Goal: Task Accomplishment & Management: Use online tool/utility

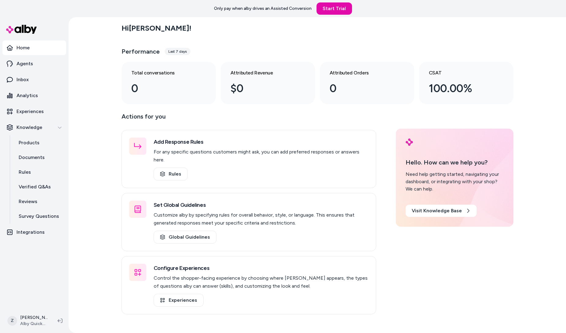
click at [81, 147] on div "Hi [PERSON_NAME] ! Performance Last 7 days Total conversations 0 Attributed Rev…" at bounding box center [317, 174] width 497 height 315
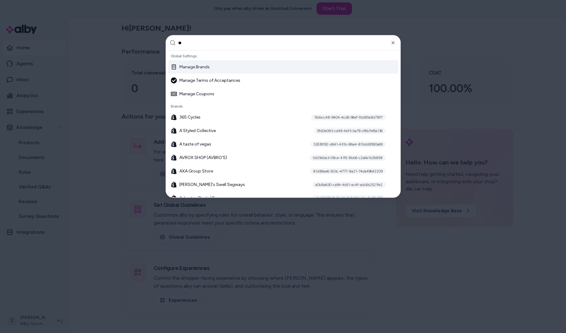
type input "***"
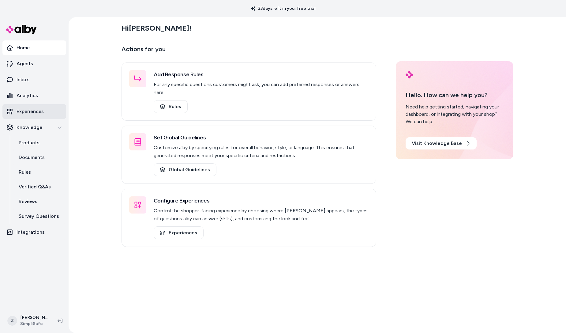
click at [36, 116] on link "Experiences" at bounding box center [34, 111] width 64 height 15
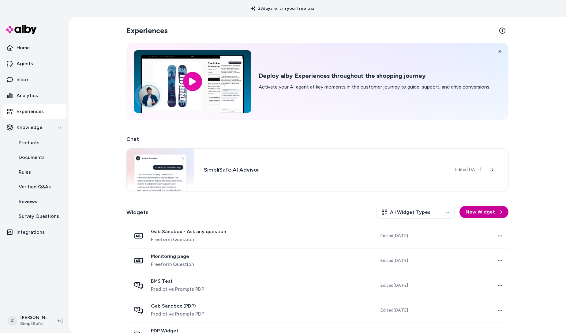
click at [481, 209] on button "New Widget" at bounding box center [483, 212] width 49 height 12
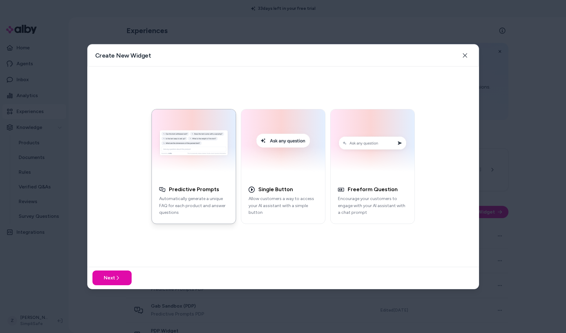
click at [59, 45] on div at bounding box center [283, 166] width 566 height 333
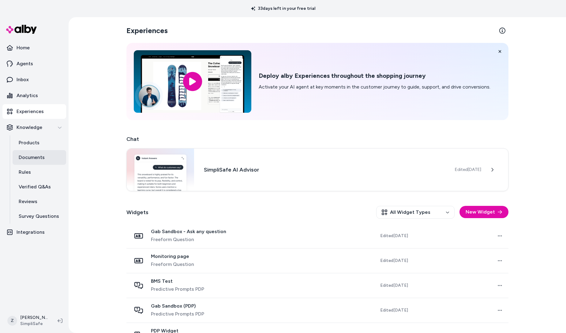
click at [31, 161] on link "Documents" at bounding box center [40, 157] width 54 height 15
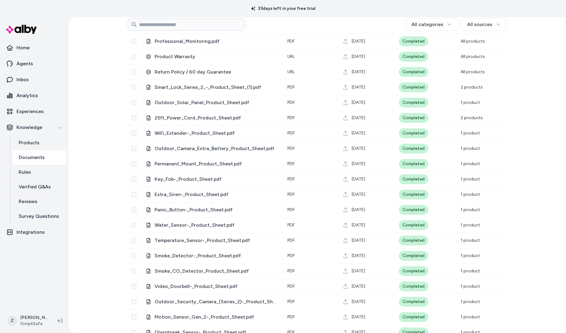
scroll to position [81, 0]
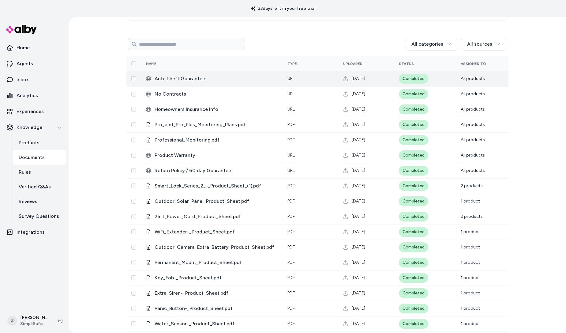
click at [169, 78] on span "Anti-Theft Guarantee" at bounding box center [215, 78] width 123 height 7
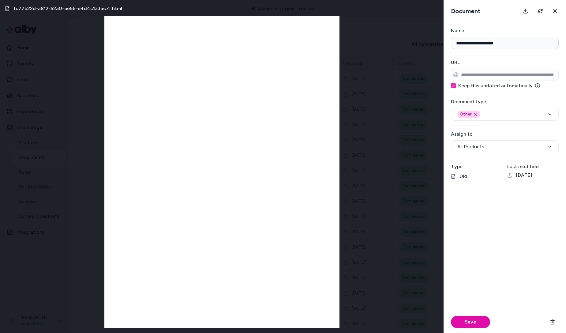
click at [63, 17] on div "fc77b22d-a812-52a0-ae56-e4d4c133ac7f.html" at bounding box center [221, 166] width 443 height 333
click at [554, 9] on icon at bounding box center [554, 11] width 5 height 5
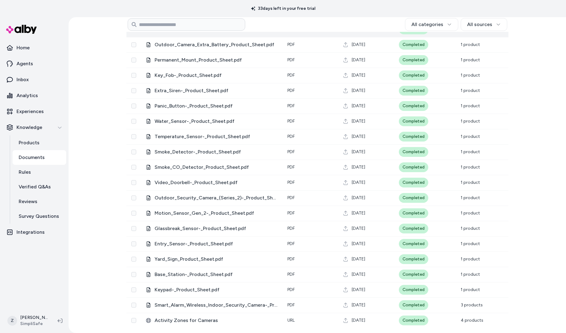
scroll to position [0, 0]
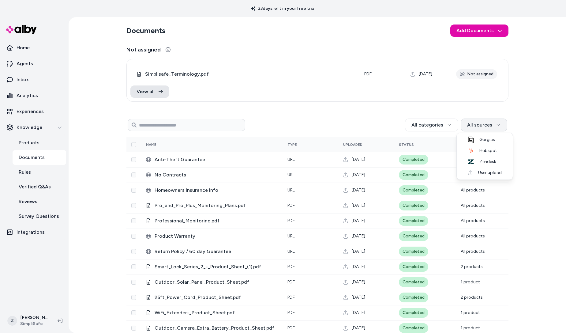
click at [479, 121] on html "33 days left in your free trial Home Agents Inbox Analytics Experiences Knowled…" at bounding box center [283, 166] width 566 height 333
click at [479, 174] on span "User upload" at bounding box center [488, 172] width 27 height 6
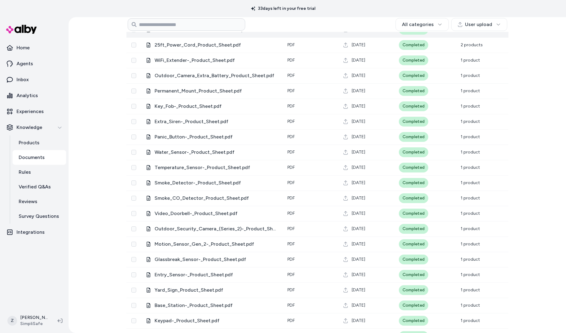
scroll to position [283, 0]
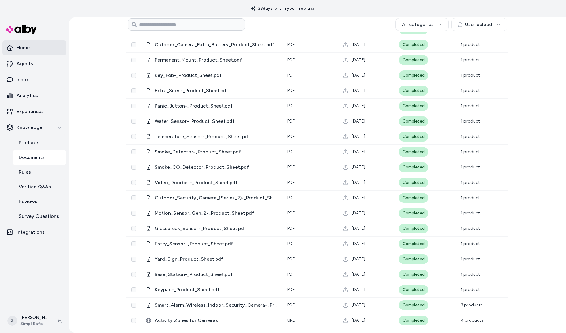
click at [13, 50] on link "Home" at bounding box center [34, 47] width 64 height 15
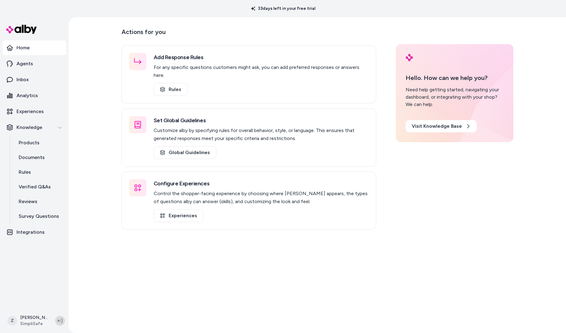
click at [60, 323] on button at bounding box center [60, 320] width 10 height 10
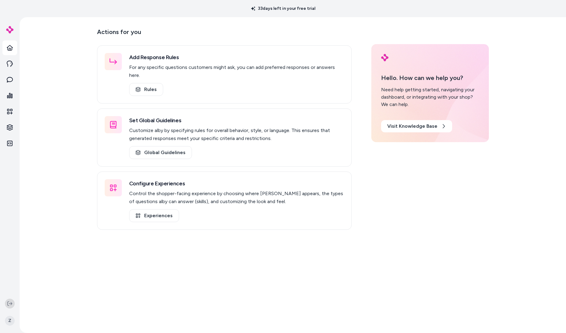
click at [9, 307] on button at bounding box center [10, 303] width 10 height 10
